Goal: Task Accomplishment & Management: Use online tool/utility

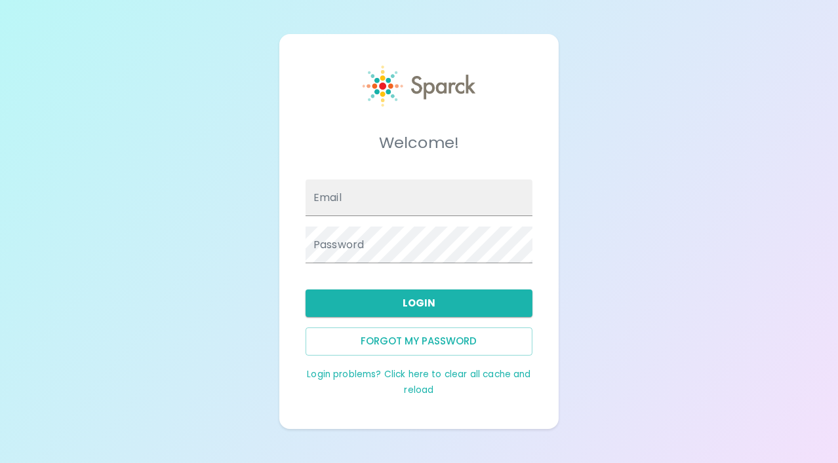
type input "MQuiroga@SFBayCoffee.com"
click at [507, 296] on button "Login" at bounding box center [418, 304] width 227 height 28
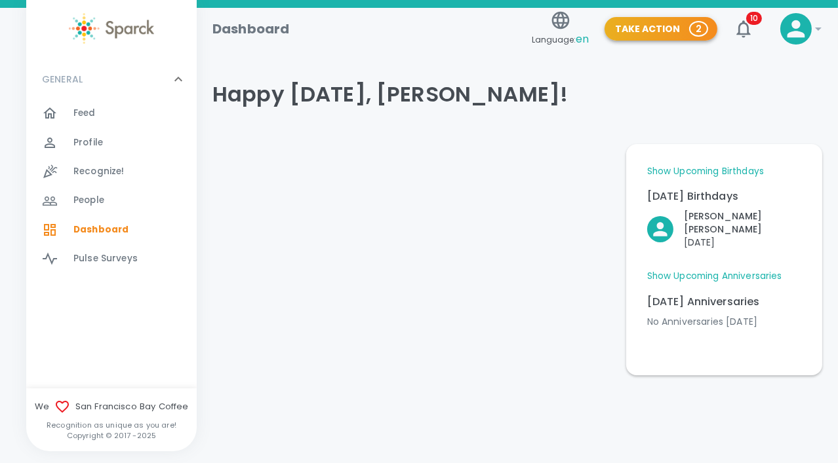
click at [692, 26] on span "2" at bounding box center [698, 28] width 16 height 13
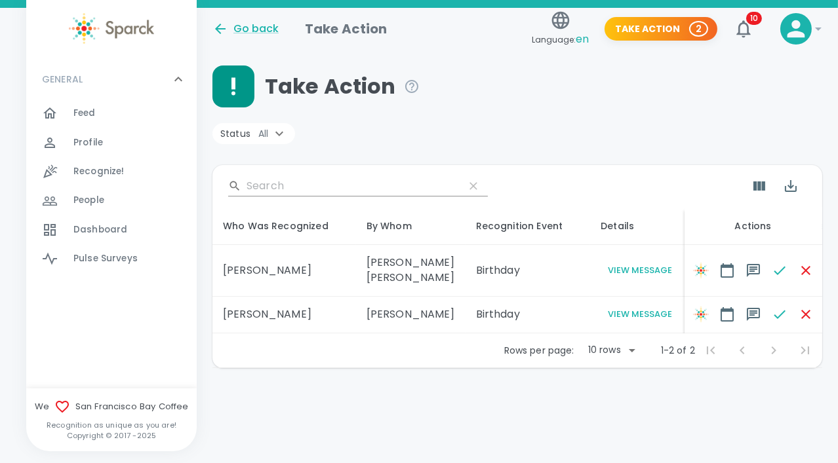
click at [632, 359] on body "Skip Navigation Go back Take Action Language: en Take Action 2 10 ! GENERAL 0 F…" at bounding box center [419, 218] width 838 height 437
click at [604, 115] on div at bounding box center [419, 231] width 838 height 463
